Goal: Use online tool/utility: Utilize a website feature to perform a specific function

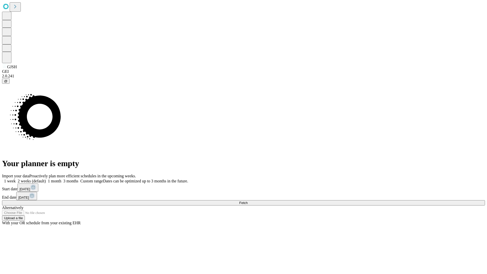
click at [248, 201] on span "Fetch" at bounding box center [243, 203] width 8 height 4
